Goal: Task Accomplishment & Management: Manage account settings

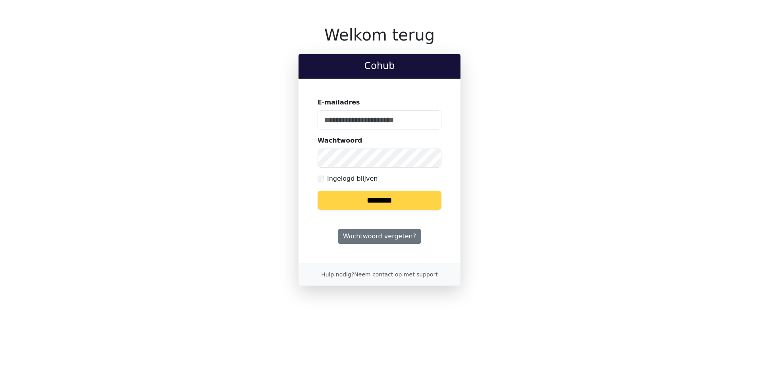
type input "**********"
click at [350, 208] on input "********" at bounding box center [380, 200] width 124 height 19
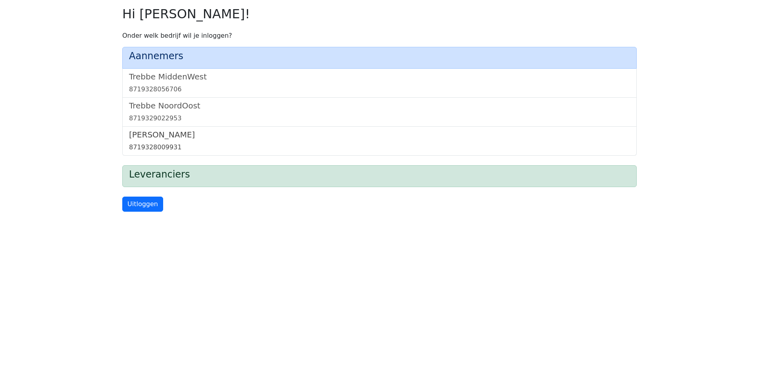
click at [157, 134] on h5 "Trebbe Wonen" at bounding box center [379, 135] width 501 height 10
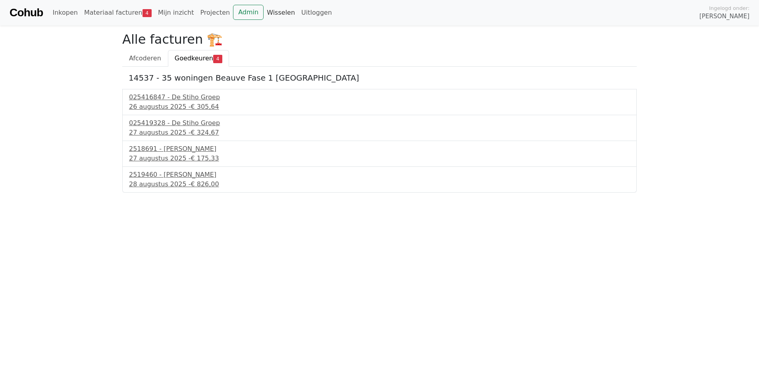
click at [274, 17] on link "Wisselen" at bounding box center [281, 13] width 35 height 16
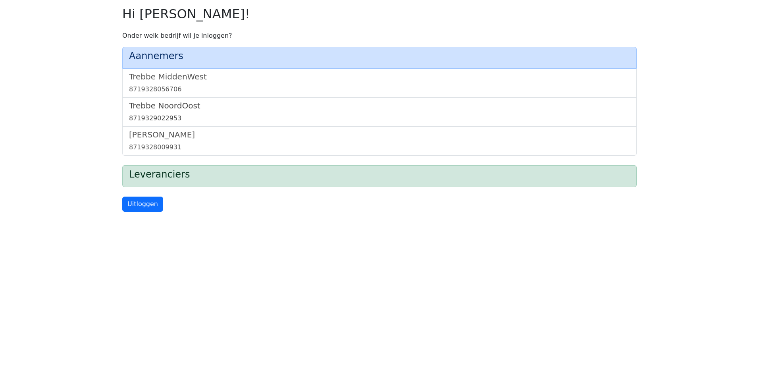
click at [186, 112] on link "[GEOGRAPHIC_DATA] 8719329022953" at bounding box center [379, 112] width 501 height 22
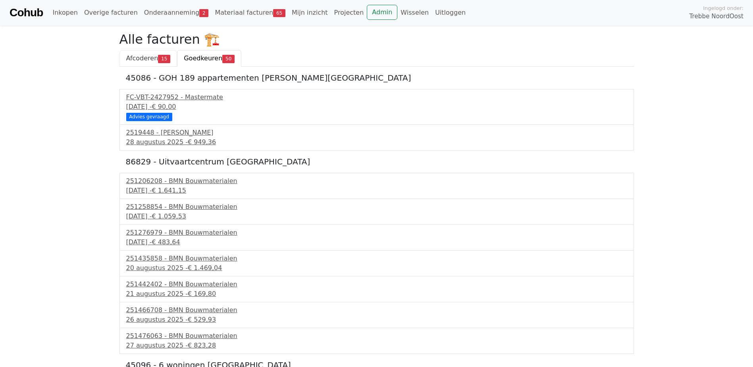
click at [147, 59] on span "Afcoderen" at bounding box center [142, 58] width 32 height 8
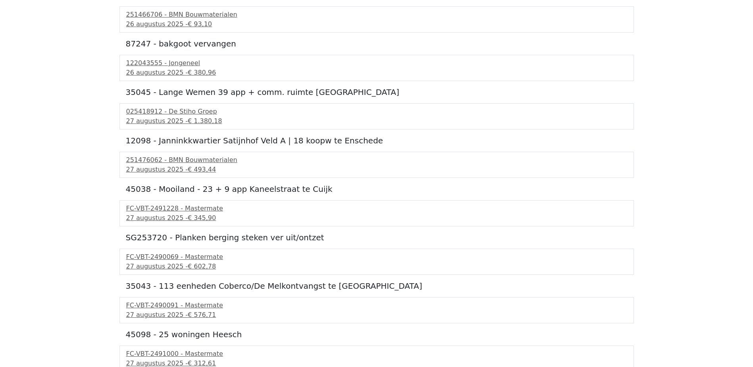
scroll to position [357, 0]
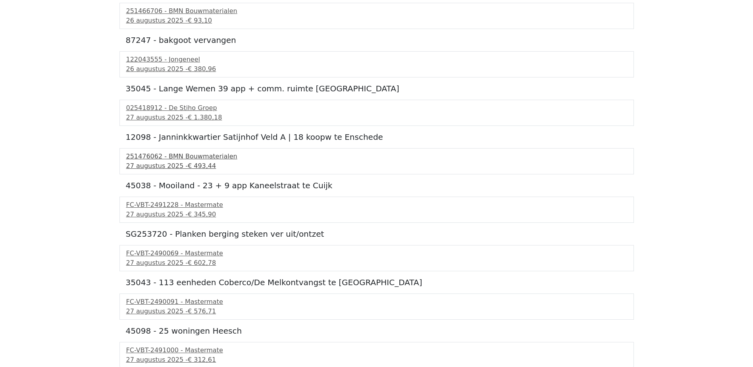
click at [189, 166] on span "€ 493,44" at bounding box center [202, 166] width 28 height 8
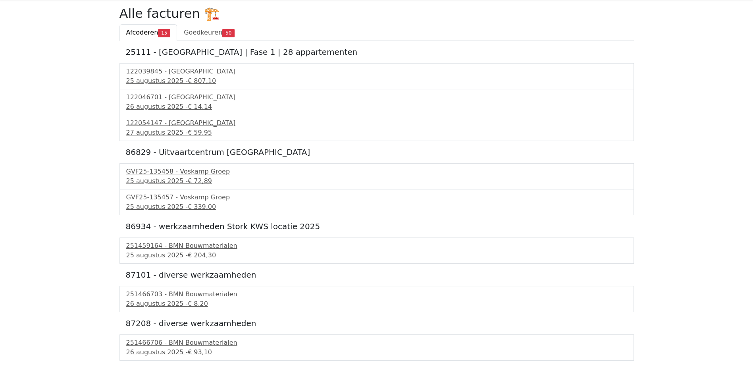
scroll to position [0, 0]
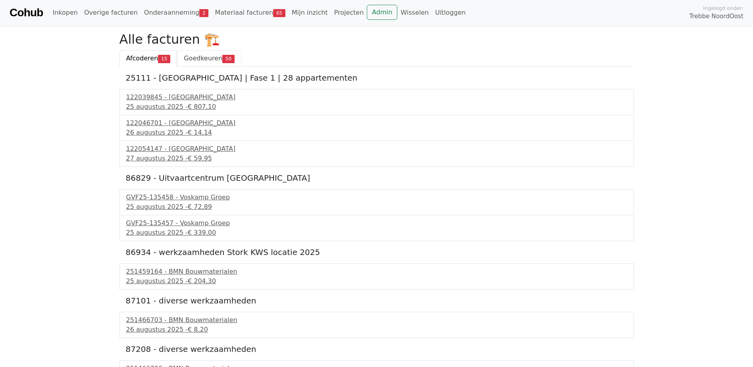
click at [207, 56] on span "Goedkeuren" at bounding box center [203, 58] width 39 height 8
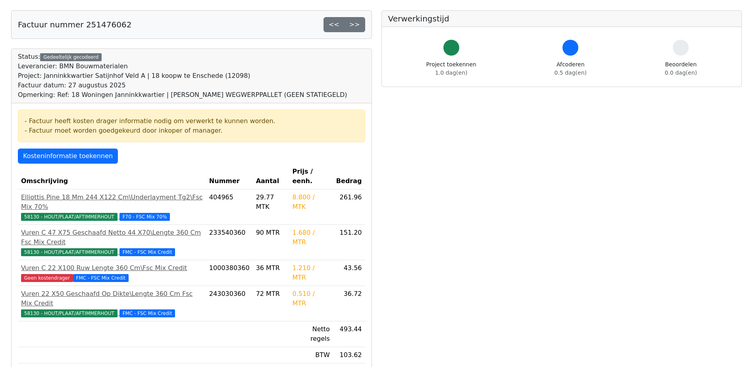
scroll to position [199, 0]
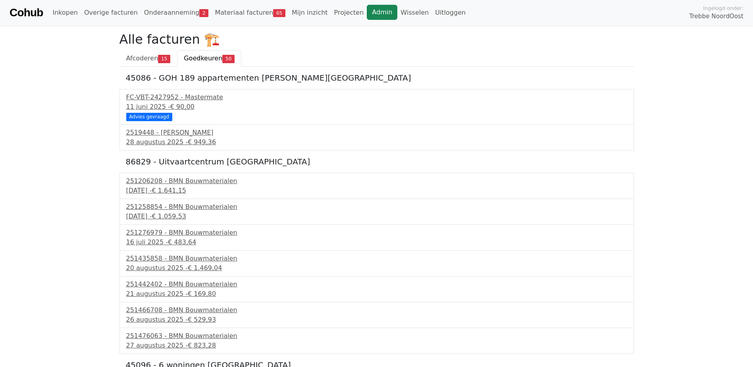
click at [367, 15] on link "Admin" at bounding box center [382, 12] width 31 height 15
